Goal: Task Accomplishment & Management: Use online tool/utility

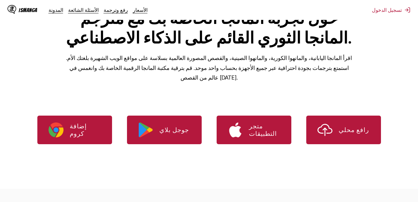
scroll to position [69, 0]
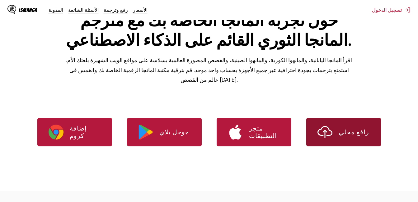
click at [342, 128] on p "رافع محلي" at bounding box center [353, 131] width 31 height 7
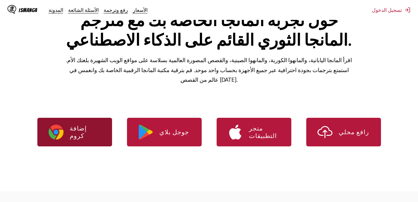
click at [93, 125] on p "إضافة كروم" at bounding box center [85, 132] width 31 height 15
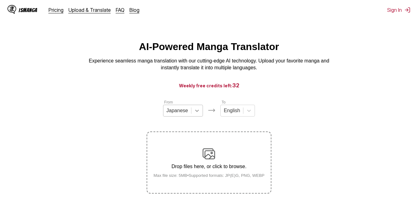
click at [200, 116] on div at bounding box center [196, 110] width 11 height 11
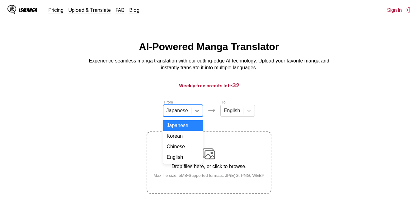
click at [385, 72] on div "AI-Powered Manga Translator Experience seamless manga translation with our cutt…" at bounding box center [209, 56] width 408 height 30
